Goal: Communication & Community: Answer question/provide support

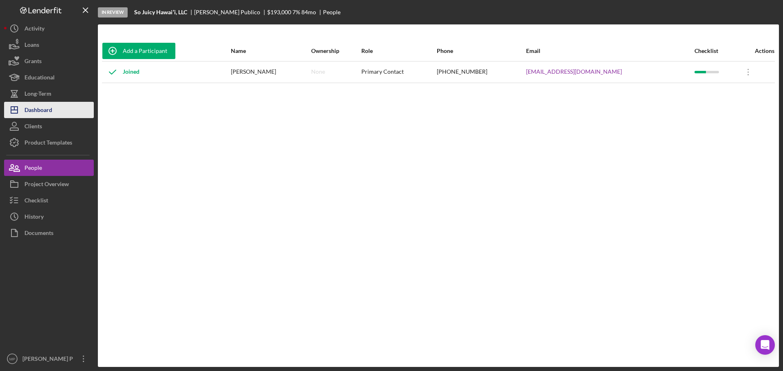
click at [47, 113] on div "Dashboard" at bounding box center [38, 111] width 28 height 18
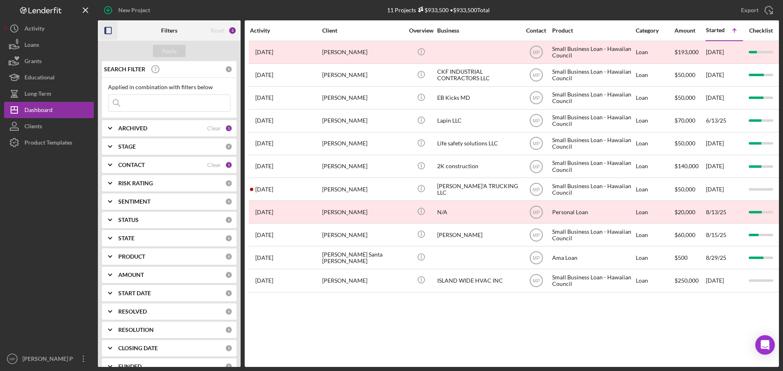
click at [111, 30] on rect "button" at bounding box center [108, 30] width 7 height 7
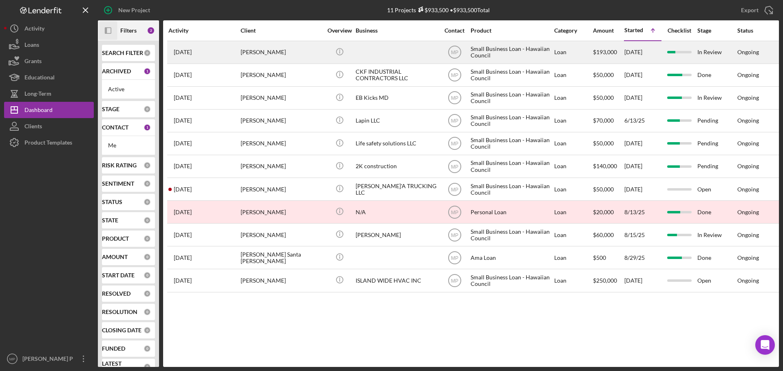
click at [265, 52] on div "[PERSON_NAME]" at bounding box center [281, 53] width 82 height 22
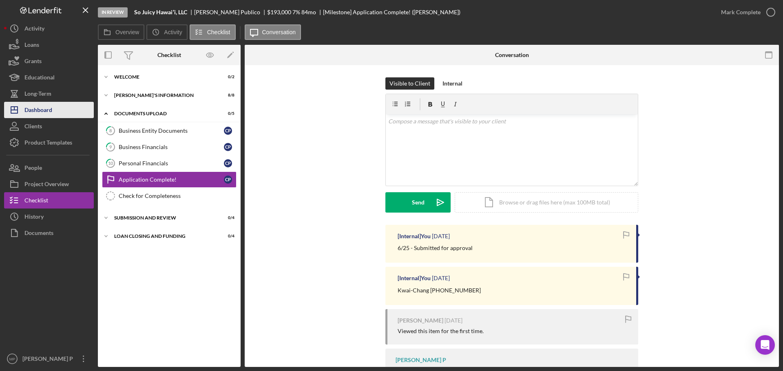
click at [54, 110] on button "Icon/Dashboard Dashboard" at bounding box center [49, 110] width 90 height 16
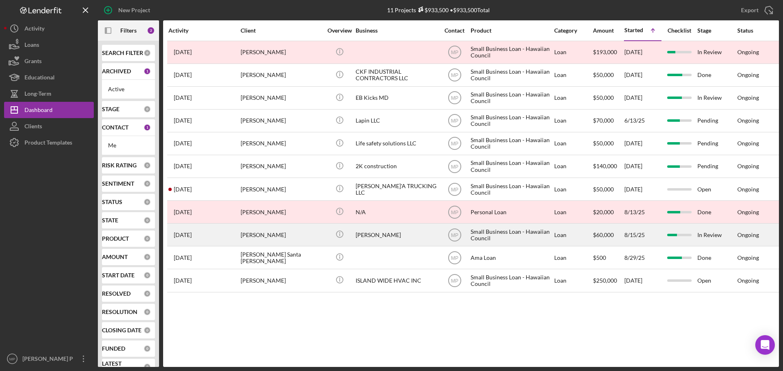
click at [264, 238] on div "Amos Naone" at bounding box center [281, 235] width 82 height 22
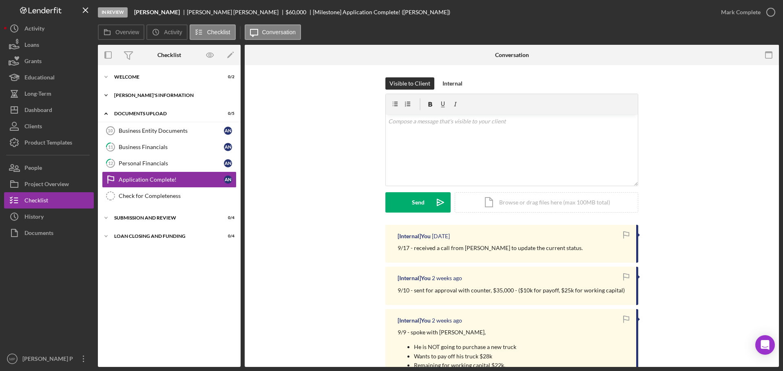
click at [155, 94] on div "BORROWER'S INFORMATION" at bounding box center [172, 95] width 116 height 5
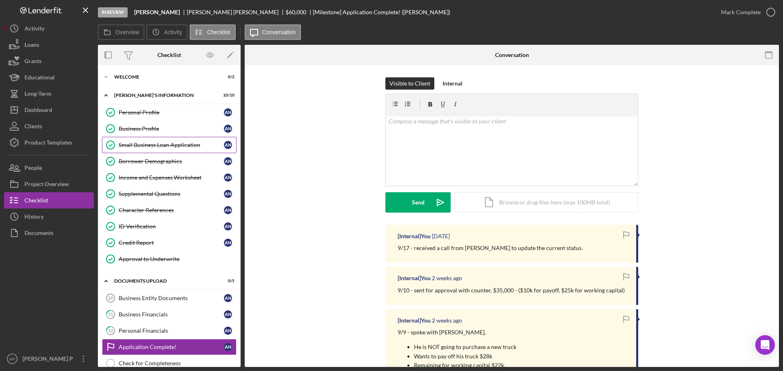
click at [163, 148] on div "Small Business Loan Application" at bounding box center [171, 145] width 105 height 7
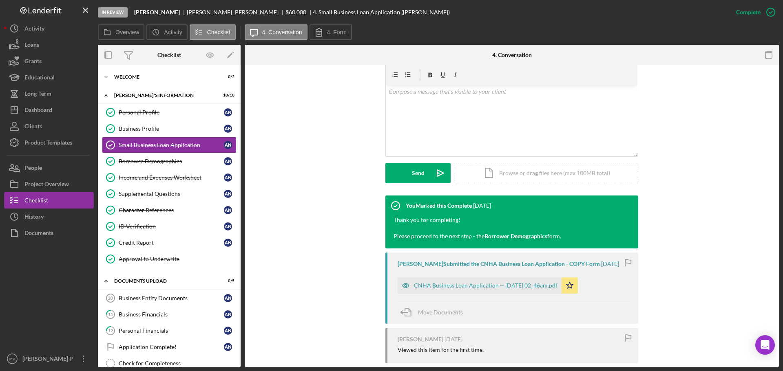
scroll to position [163, 0]
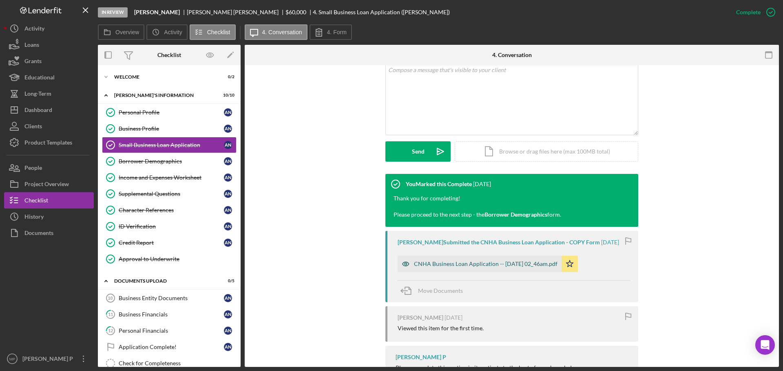
click at [533, 264] on div "CNHA Business Loan Application -- 2025-08-15 02_46am.pdf" at bounding box center [485, 264] width 143 height 7
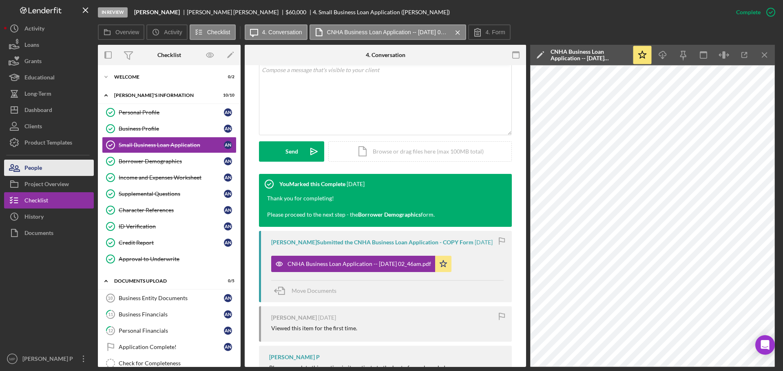
click at [69, 170] on button "People" at bounding box center [49, 168] width 90 height 16
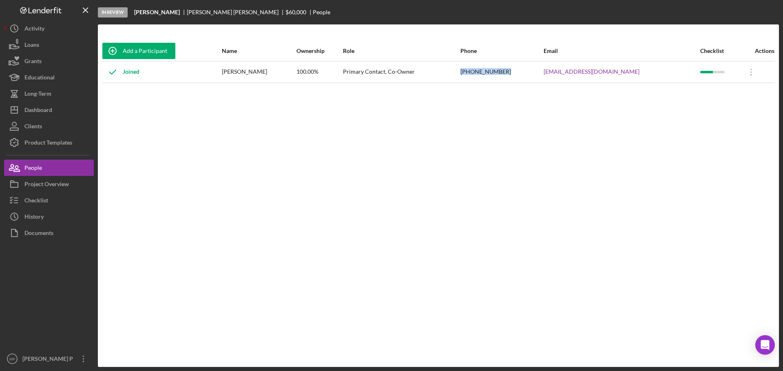
drag, startPoint x: 527, startPoint y: 71, endPoint x: 487, endPoint y: 72, distance: 39.6
click at [487, 72] on tr "Joined Amos Naone 100.00% Primary Contact, Co-Owner (808) 798-3490 sandmanndps@…" at bounding box center [438, 72] width 672 height 22
copy tr "(808) 798-3490"
click at [47, 106] on div "Dashboard" at bounding box center [38, 111] width 28 height 18
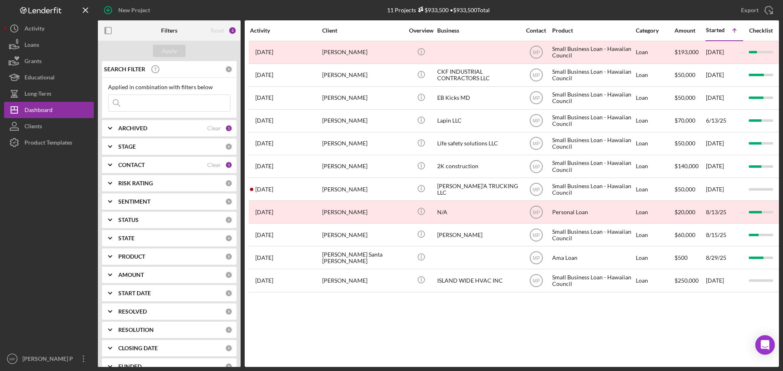
click at [111, 168] on icon "Icon/Expander" at bounding box center [110, 165] width 20 height 20
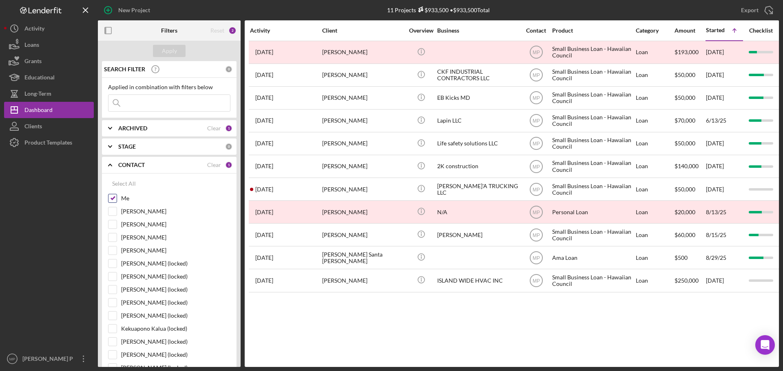
click at [114, 198] on input "Me" at bounding box center [112, 198] width 8 height 8
checkbox input "false"
click at [112, 237] on input "Jazmin Twining" at bounding box center [112, 238] width 8 height 8
checkbox input "true"
click at [165, 104] on input at bounding box center [168, 103] width 121 height 16
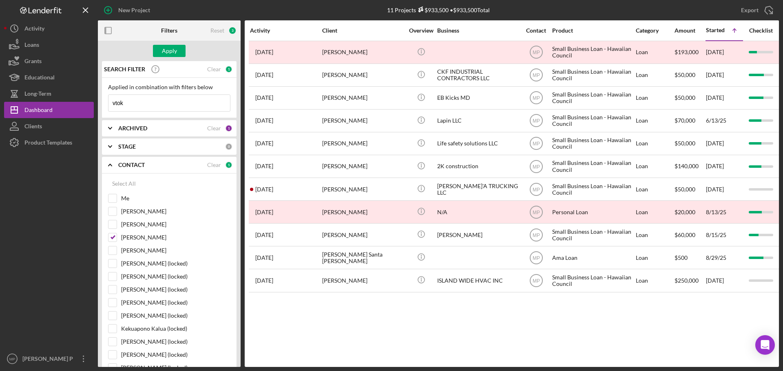
type input "vtoku"
click at [172, 52] on div "Apply" at bounding box center [169, 51] width 15 height 12
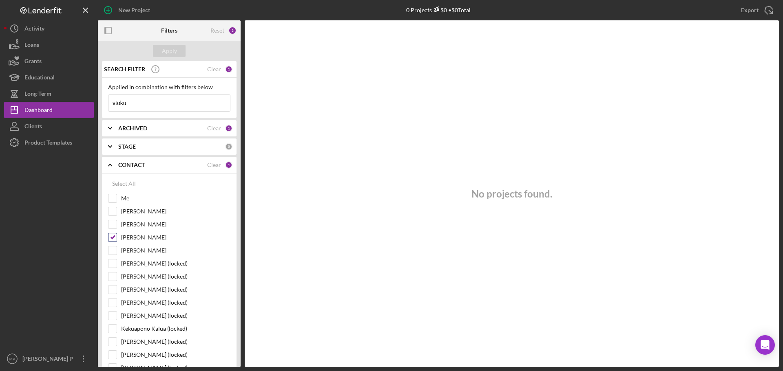
click at [112, 236] on input "Jazmin Twining" at bounding box center [112, 238] width 8 height 8
checkbox input "false"
click at [167, 50] on div "Apply" at bounding box center [169, 51] width 15 height 12
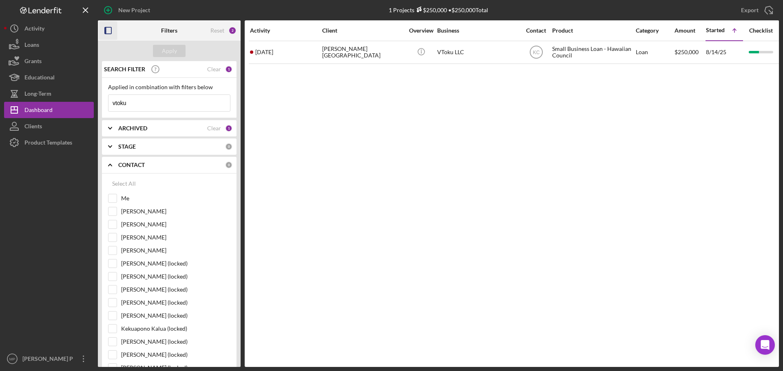
click at [104, 31] on icon "button" at bounding box center [108, 31] width 18 height 18
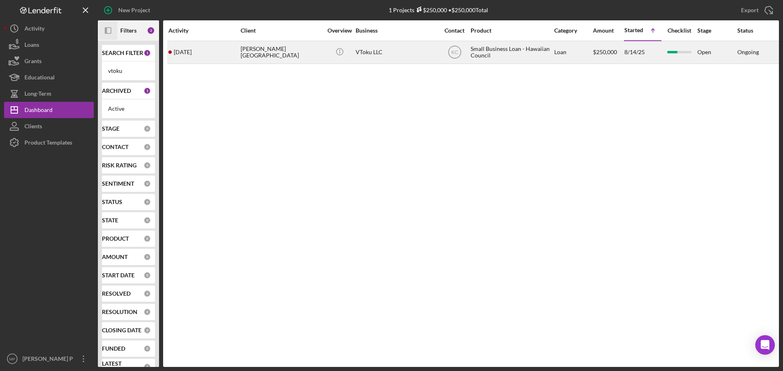
click at [286, 54] on div "Chelsey Kekahuna-Kalaukoa" at bounding box center [281, 53] width 82 height 22
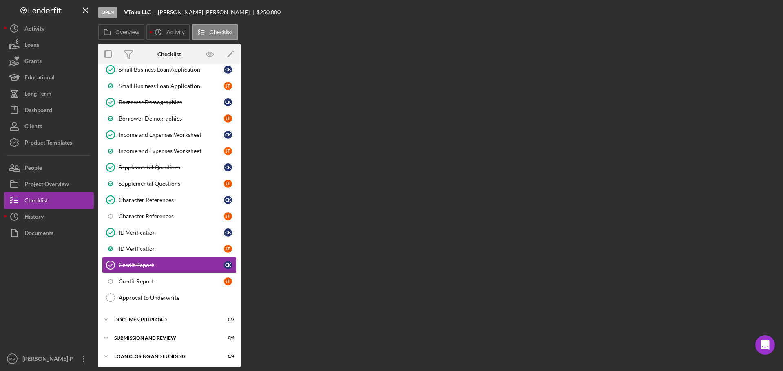
scroll to position [111, 0]
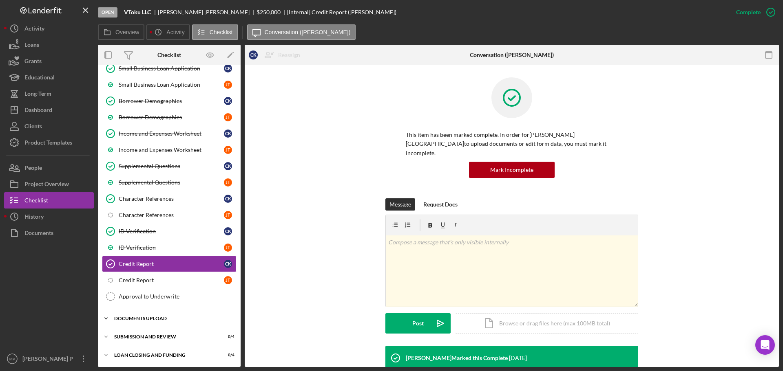
click at [145, 319] on div "DOCUMENTS UPLOAD" at bounding box center [172, 318] width 116 height 5
click at [61, 172] on button "People" at bounding box center [49, 168] width 90 height 16
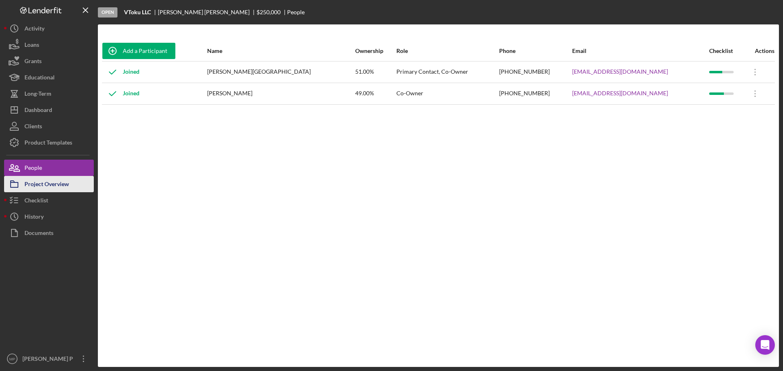
click at [57, 180] on div "Project Overview" at bounding box center [46, 185] width 44 height 18
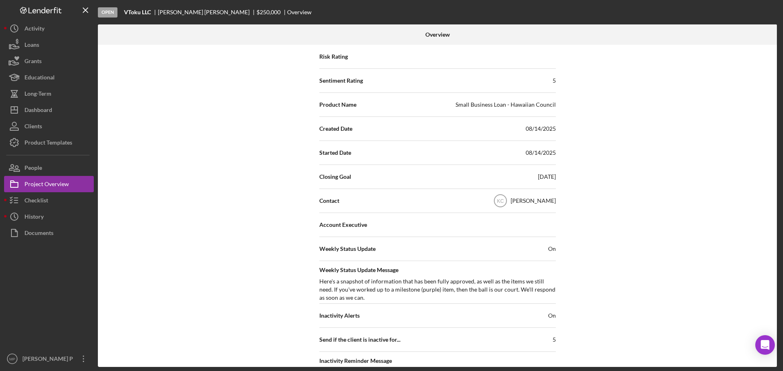
scroll to position [163, 0]
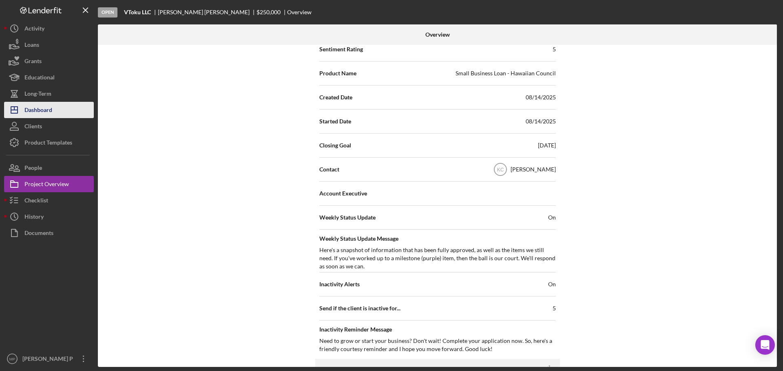
click at [51, 108] on div "Dashboard" at bounding box center [38, 111] width 28 height 18
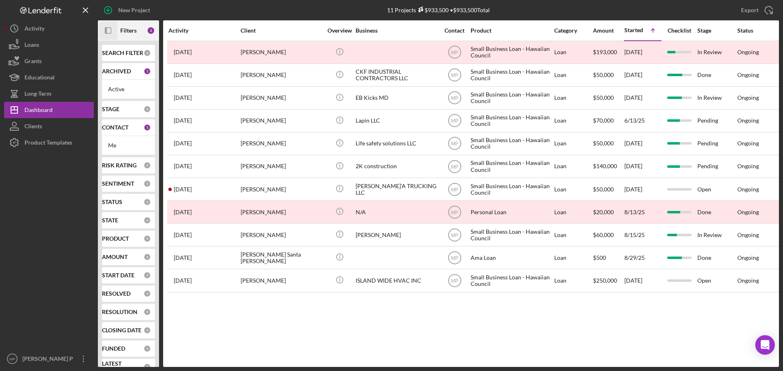
click at [110, 30] on icon "Icon/Panel Side Expand" at bounding box center [108, 31] width 18 height 18
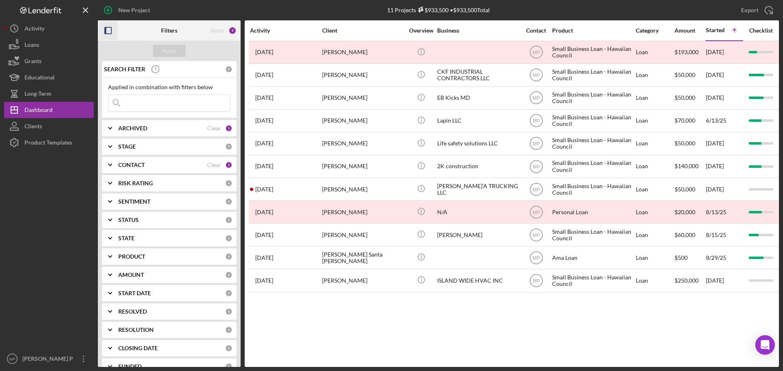
click at [110, 165] on polyline at bounding box center [109, 165] width 3 height 2
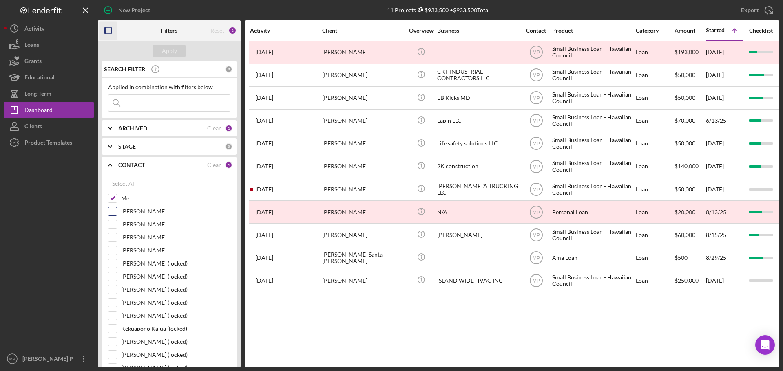
click at [116, 212] on input "Kahlia Crummer" at bounding box center [112, 211] width 8 height 8
checkbox input "true"
click at [114, 200] on input "Me" at bounding box center [112, 198] width 8 height 8
checkbox input "false"
click at [165, 49] on div "Apply" at bounding box center [169, 51] width 15 height 12
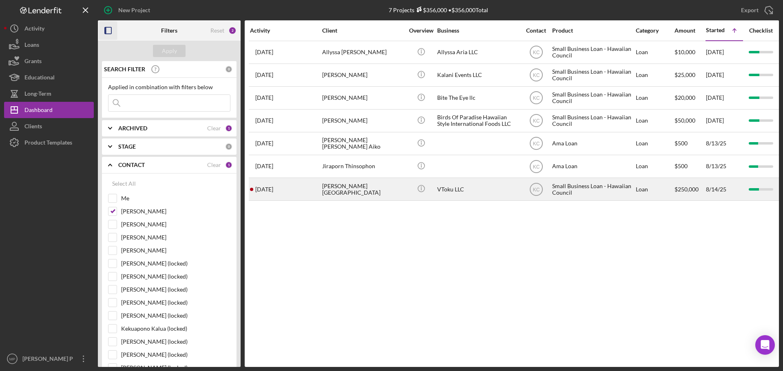
click at [370, 194] on div "Chelsey Kekahuna-Kalaukoa" at bounding box center [363, 190] width 82 height 22
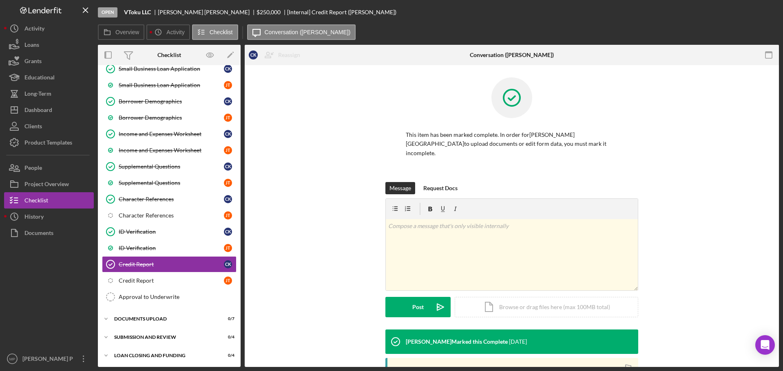
scroll to position [111, 0]
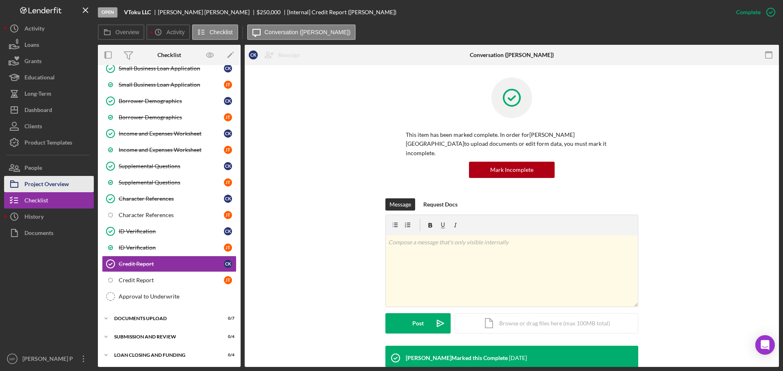
click at [45, 185] on div "Project Overview" at bounding box center [46, 185] width 44 height 18
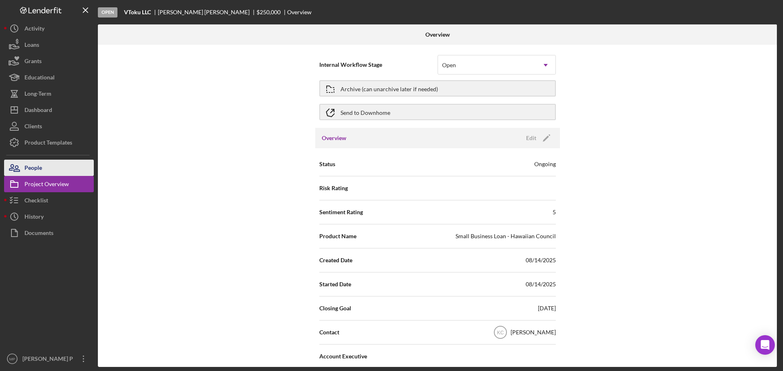
click at [49, 168] on button "People" at bounding box center [49, 168] width 90 height 16
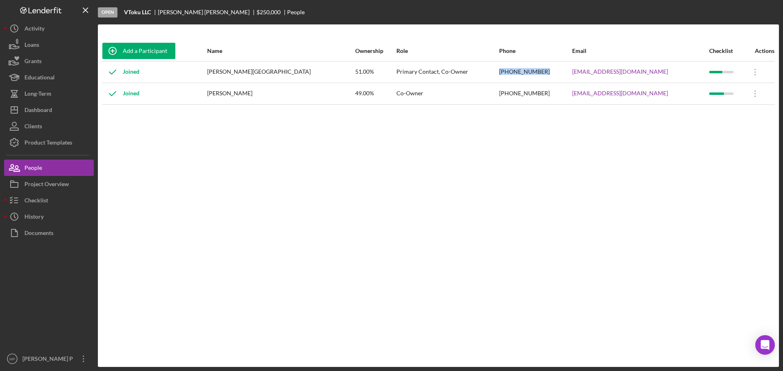
drag, startPoint x: 572, startPoint y: 71, endPoint x: 531, endPoint y: 71, distance: 41.2
click at [531, 71] on tr "Joined Chelsey Kekahuna-Kalaukoa 51.00% Primary Contact, Co-Owner (808) 772-325…" at bounding box center [438, 72] width 672 height 22
copy tr "(808) 772-3256"
click at [41, 201] on div "Checklist" at bounding box center [36, 201] width 24 height 18
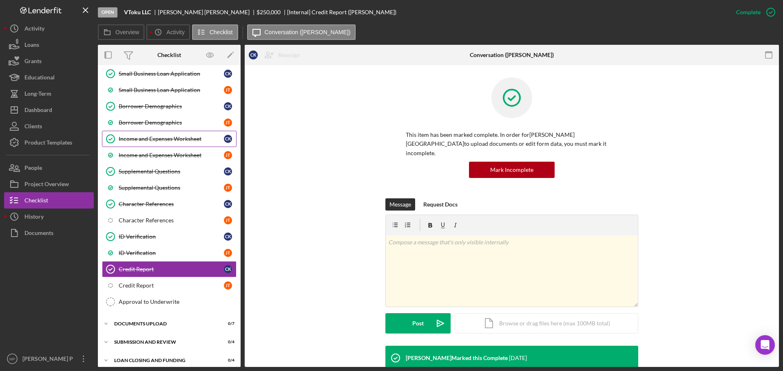
scroll to position [111, 0]
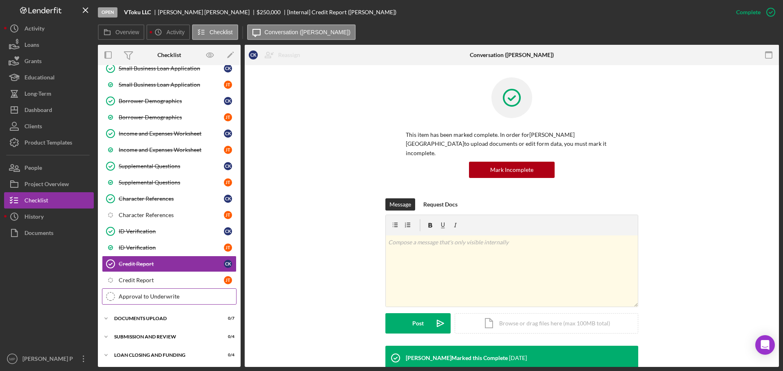
click at [164, 296] on div "Approval to Underwrite" at bounding box center [177, 296] width 117 height 7
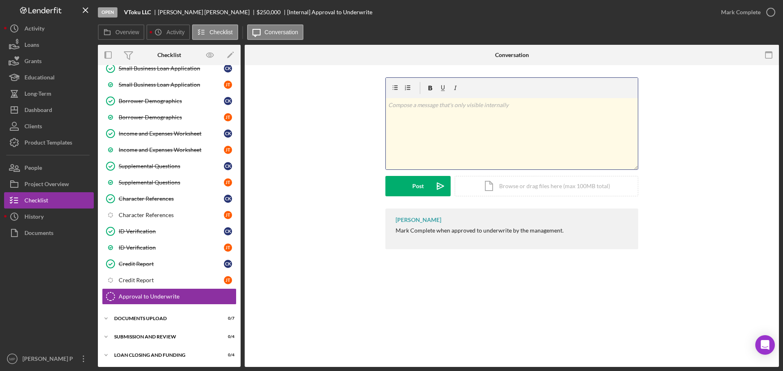
click at [455, 110] on div "v Color teal Color pink Remove color Add row above Add row below Add column bef…" at bounding box center [512, 133] width 252 height 71
click at [427, 110] on div "v Color teal Color pink Remove color Add row above Add row below Add column bef…" at bounding box center [512, 133] width 252 height 71
click at [563, 106] on p "9/25 - Received a call from Chelsey, regarding her application status." at bounding box center [511, 105] width 247 height 9
drag, startPoint x: 412, startPoint y: 189, endPoint x: 558, endPoint y: 137, distance: 154.3
click at [557, 137] on form "v Color teal Color pink Remove color Add row above Add row below Add column bef…" at bounding box center [511, 136] width 253 height 119
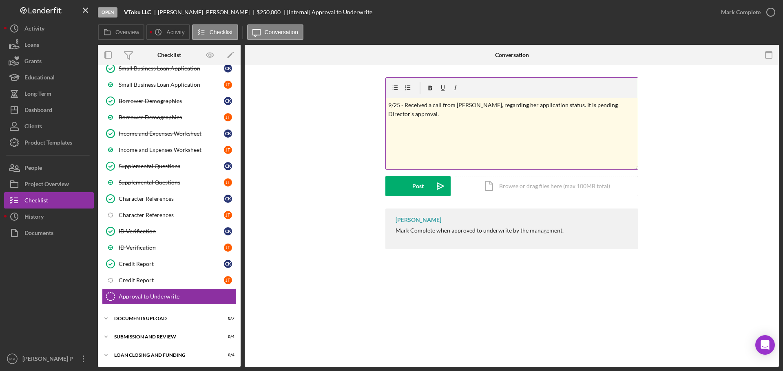
click at [621, 107] on p "9/25 - Received a call from Chelsey, regarding her application status. It is pe…" at bounding box center [511, 110] width 247 height 18
click at [414, 185] on div "Post" at bounding box center [417, 186] width 11 height 20
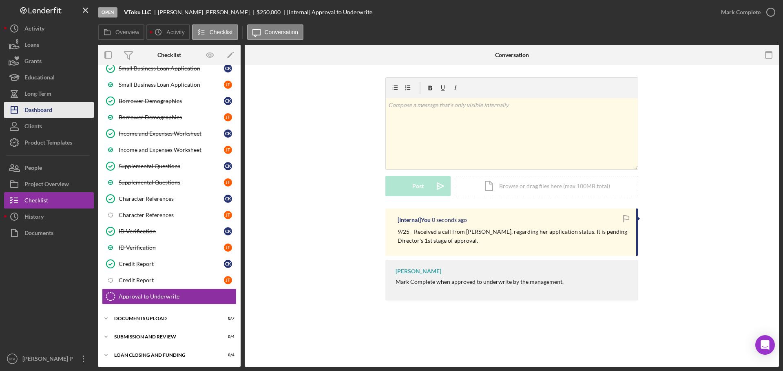
click at [41, 112] on div "Dashboard" at bounding box center [38, 111] width 28 height 18
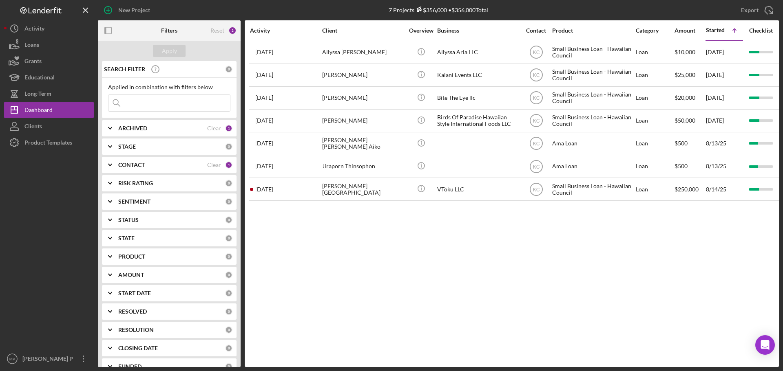
click at [47, 215] on div at bounding box center [49, 251] width 90 height 200
